Goal: Transaction & Acquisition: Purchase product/service

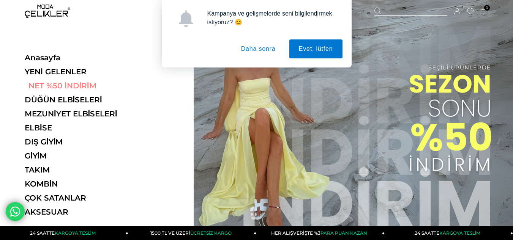
click at [67, 87] on link "NET %50 İNDİRİM" at bounding box center [77, 85] width 104 height 9
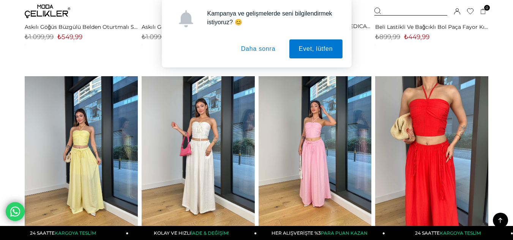
scroll to position [457, 0]
click at [266, 43] on button "Daha sonra" at bounding box center [259, 48] width 54 height 19
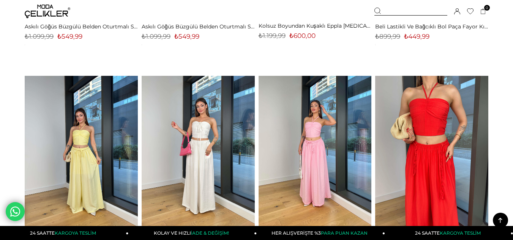
click at [266, 43] on div "Kampanya ve gelişmelerde seni bilgilendirmek istiyoruz? 😊 Evet, lütfen Daha son…" at bounding box center [256, 34] width 513 height 68
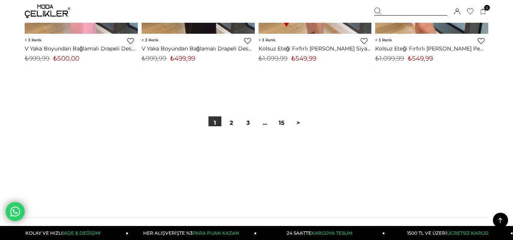
scroll to position [4313, 0]
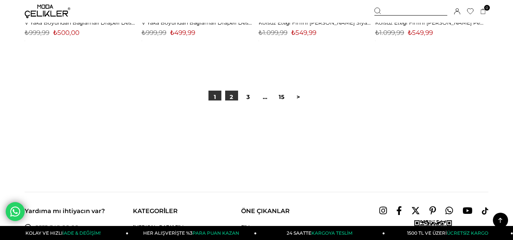
click at [230, 98] on link "2" at bounding box center [231, 97] width 13 height 13
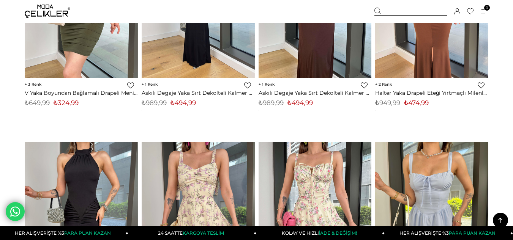
scroll to position [3197, 0]
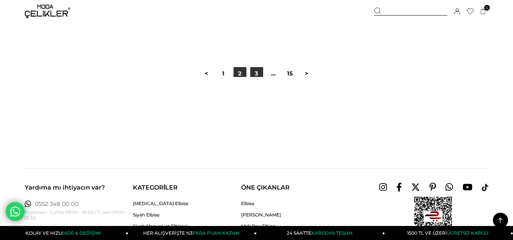
click at [259, 67] on link "3" at bounding box center [256, 73] width 13 height 13
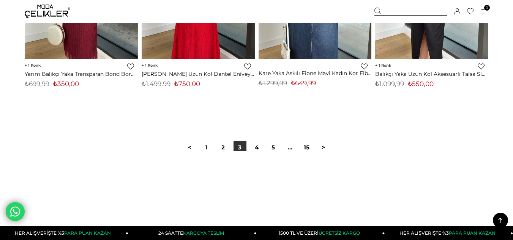
scroll to position [4262, 0]
click at [256, 143] on link "4" at bounding box center [256, 147] width 13 height 13
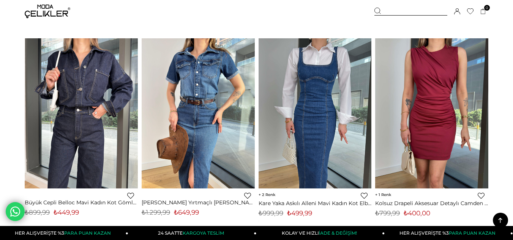
scroll to position [497, 0]
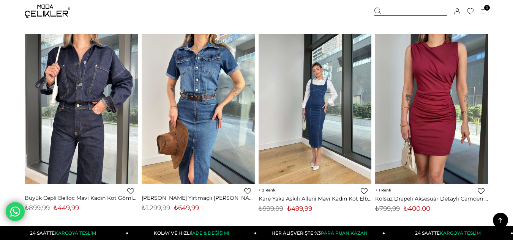
click at [322, 180] on img at bounding box center [315, 109] width 113 height 151
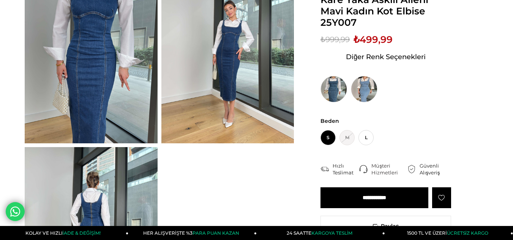
scroll to position [111, 0]
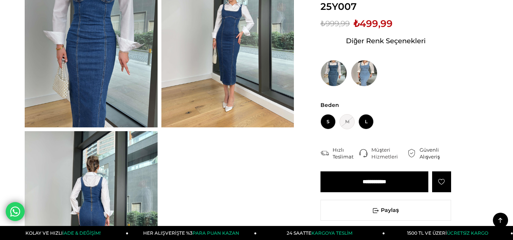
click at [364, 122] on span "L" at bounding box center [365, 121] width 15 height 15
click at [377, 188] on input "**********" at bounding box center [374, 182] width 108 height 21
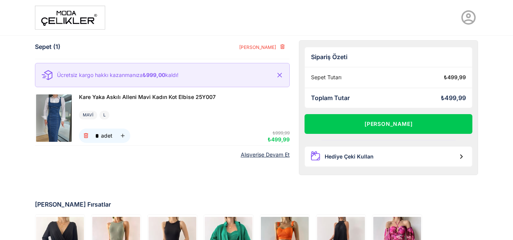
click at [275, 156] on link "Alışverişe Devam Et" at bounding box center [265, 155] width 49 height 6
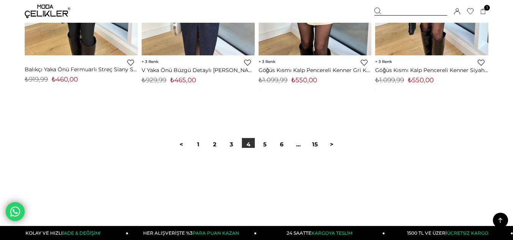
scroll to position [4282, 0]
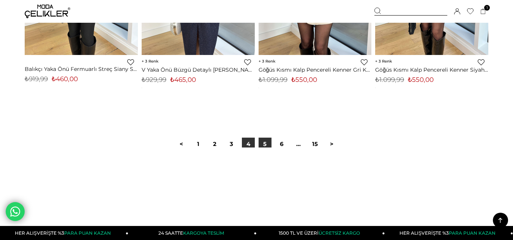
click at [260, 142] on link "5" at bounding box center [265, 144] width 13 height 13
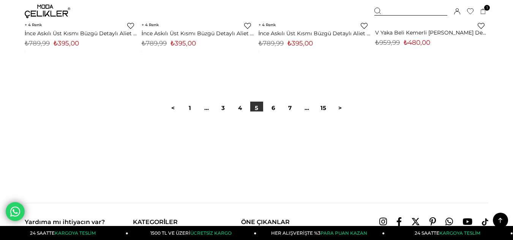
scroll to position [4316, 0]
click at [275, 105] on link "6" at bounding box center [273, 107] width 13 height 13
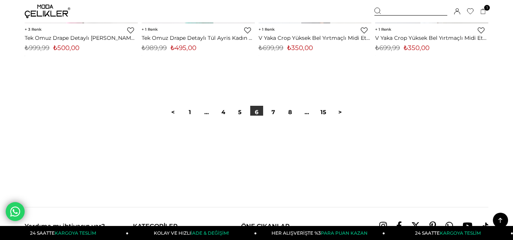
scroll to position [4325, 0]
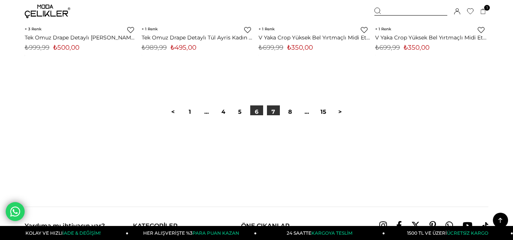
click at [277, 109] on link "7" at bounding box center [273, 112] width 13 height 13
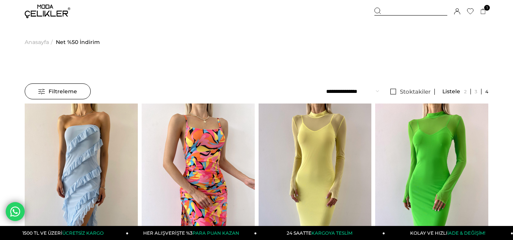
click at [57, 13] on img at bounding box center [48, 12] width 46 height 14
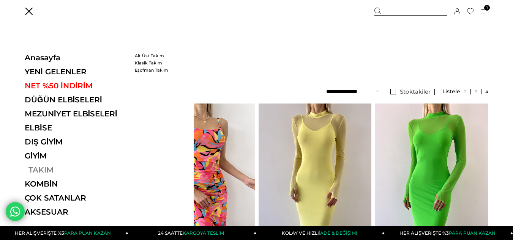
click at [42, 168] on link "TAKIM" at bounding box center [77, 170] width 104 height 9
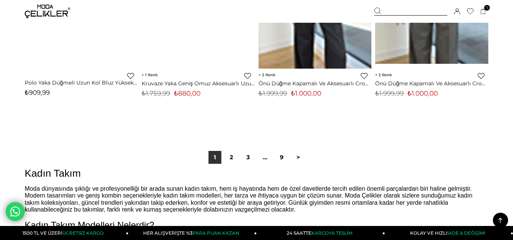
scroll to position [4310, 0]
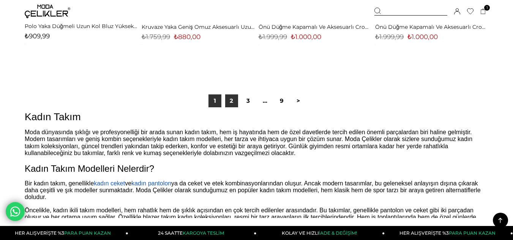
click at [233, 100] on link "2" at bounding box center [231, 101] width 13 height 13
